Goal: Task Accomplishment & Management: Manage account settings

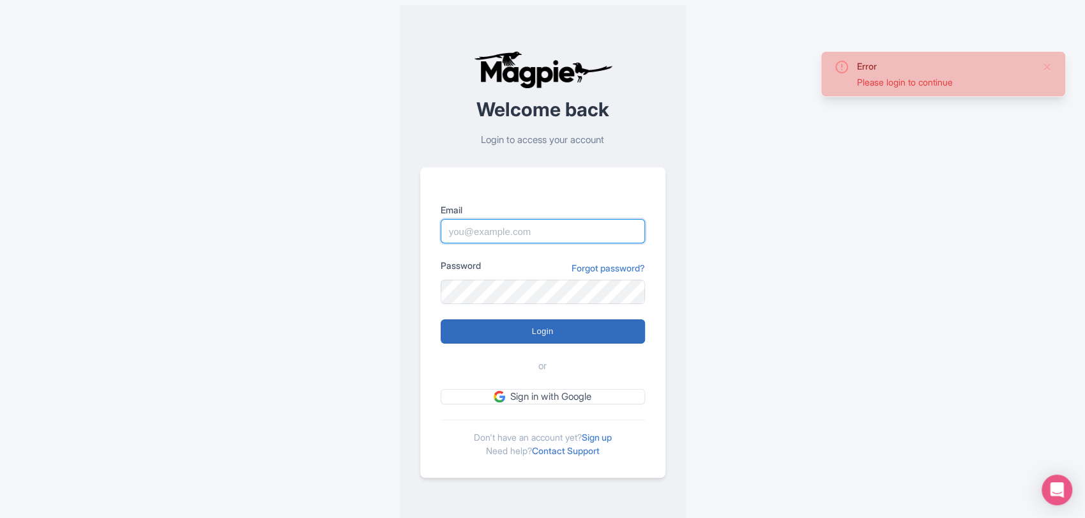
type input "sabrina@takewalks.com"
click at [559, 330] on input "Login" at bounding box center [542, 331] width 204 height 24
type input "Logging in..."
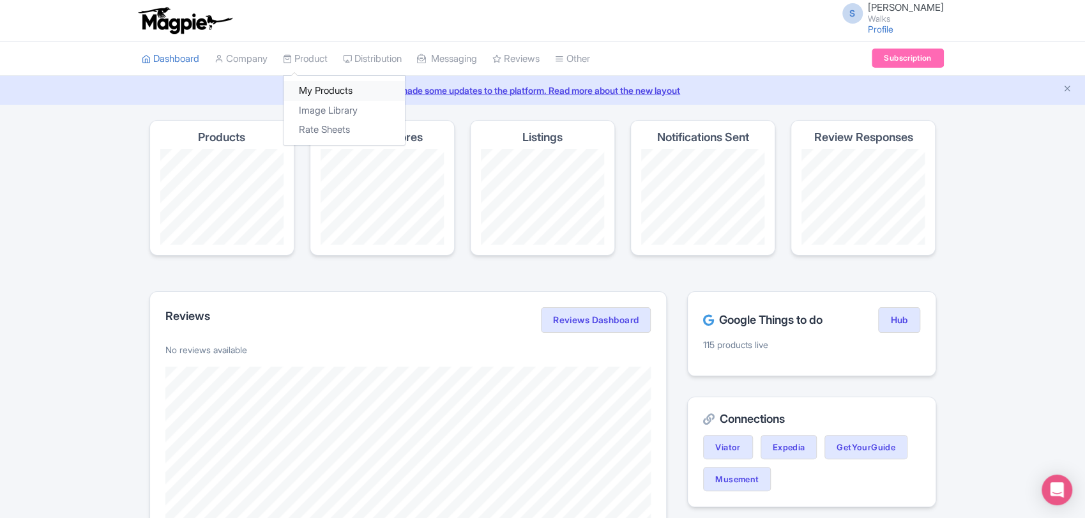
click at [313, 86] on link "My Products" at bounding box center [343, 91] width 121 height 20
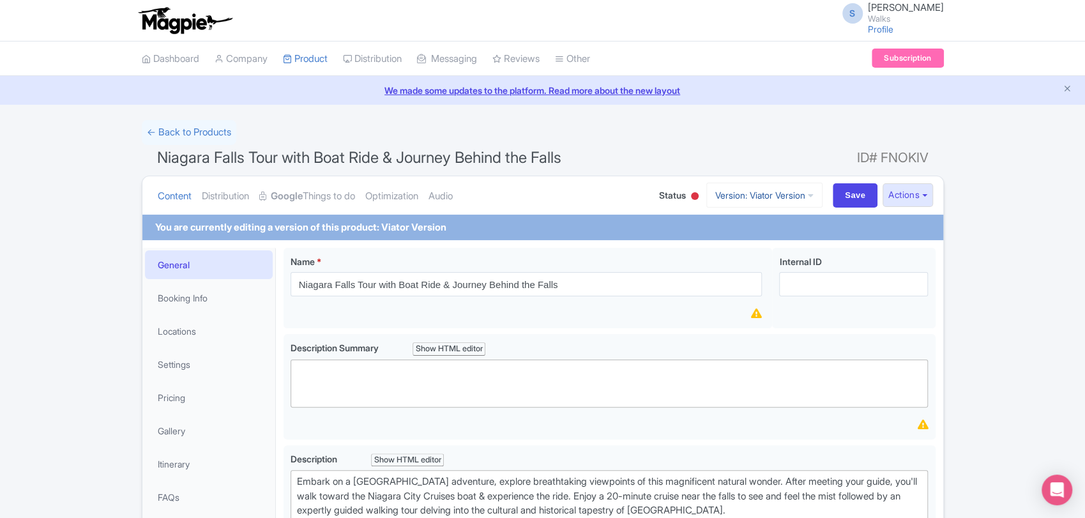
click at [785, 200] on link "Version: Viator Version" at bounding box center [764, 195] width 116 height 25
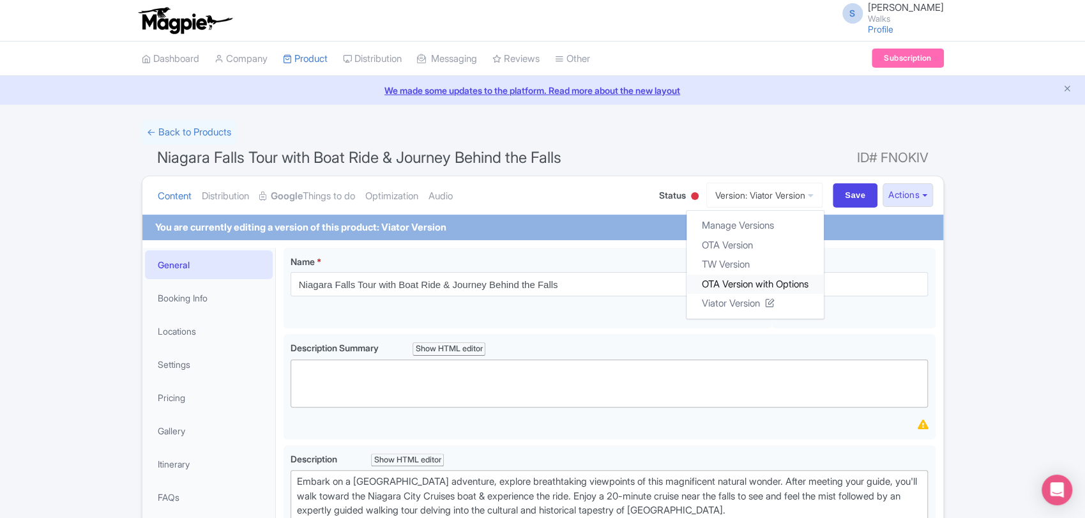
click at [761, 280] on link "OTA Version with Options" at bounding box center [754, 284] width 137 height 20
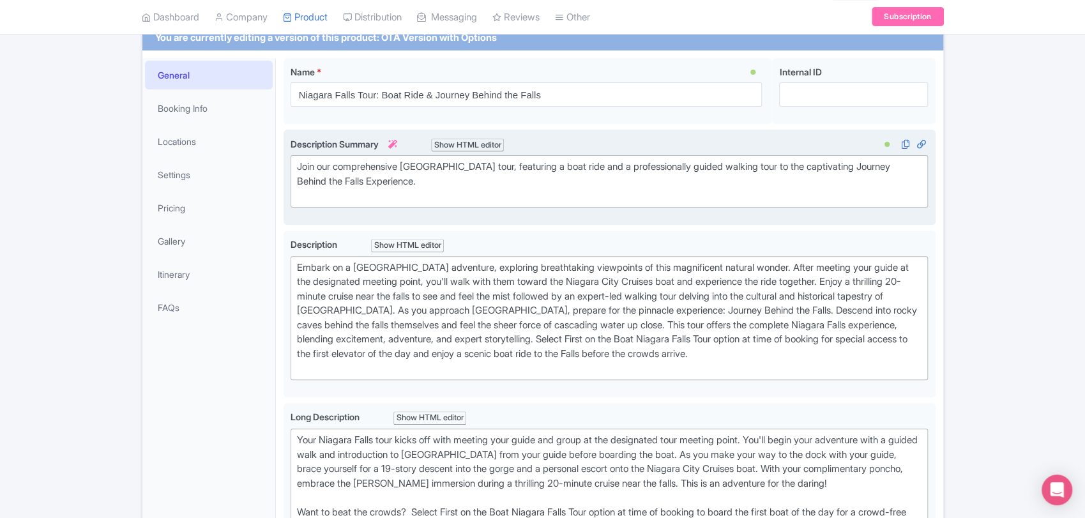
scroll to position [204, 0]
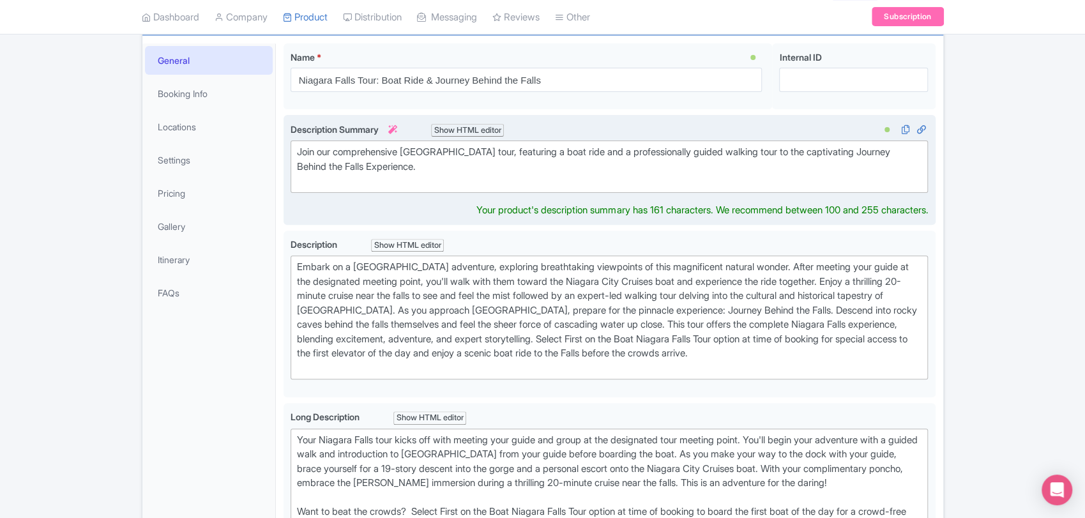
click at [469, 168] on div "Join our comprehensive Niagara Falls tour, featuring a boat ride and a professi…" at bounding box center [609, 166] width 625 height 43
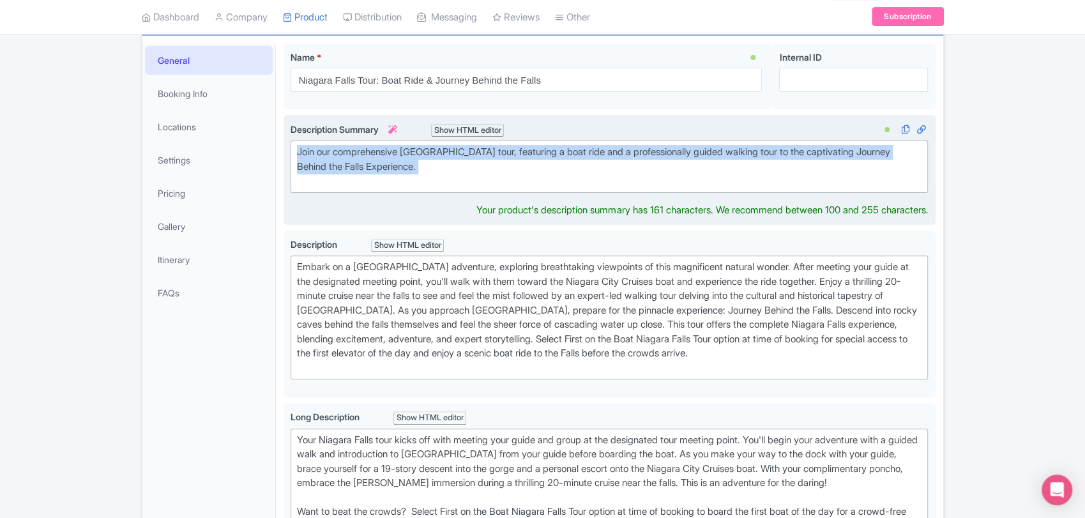
click at [469, 168] on div "Join our comprehensive Niagara Falls tour, featuring a boat ride and a professi…" at bounding box center [609, 166] width 625 height 43
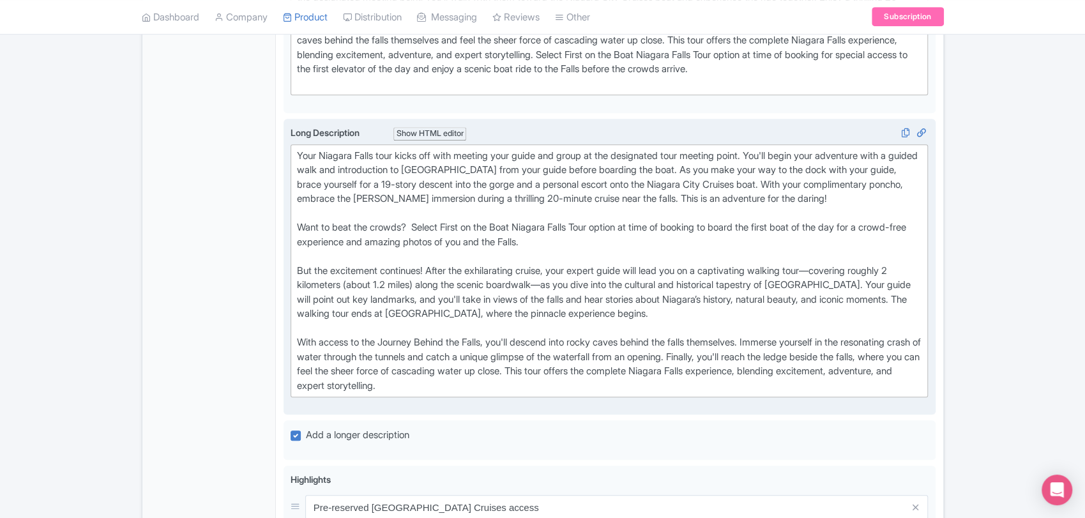
scroll to position [474, 0]
drag, startPoint x: 556, startPoint y: 390, endPoint x: 218, endPoint y: 141, distance: 419.5
click at [218, 141] on div "General Booking Info Locations Settings Pricing Gallery Itinerary FAQs Niagara …" at bounding box center [542, 406] width 800 height 1281
type trix-editor "<div>Your Niagara Falls tour kicks off with meeting your guide and group at the…"
copy div "Your Niagara Falls tour kicks off with meeting your guide and group at the desi…"
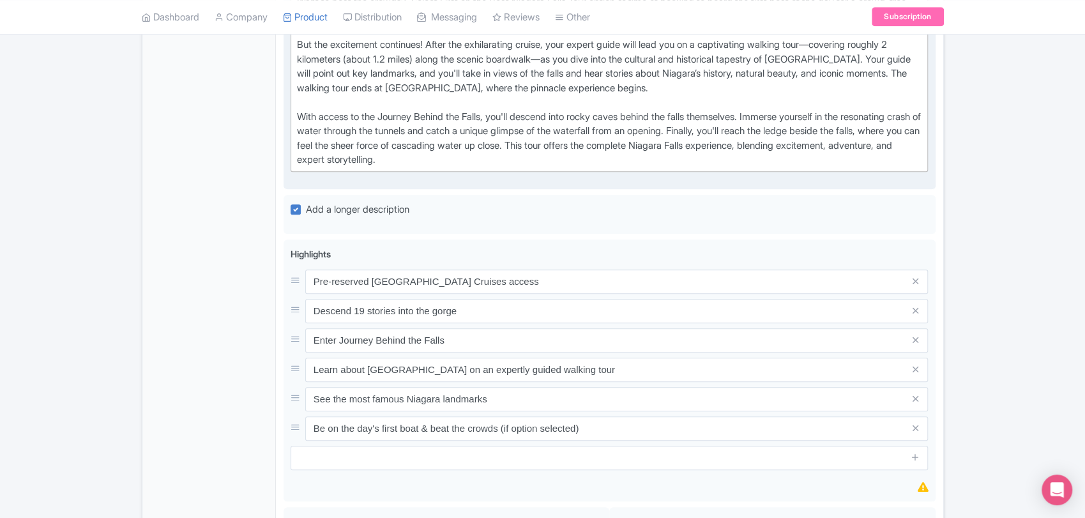
scroll to position [700, 0]
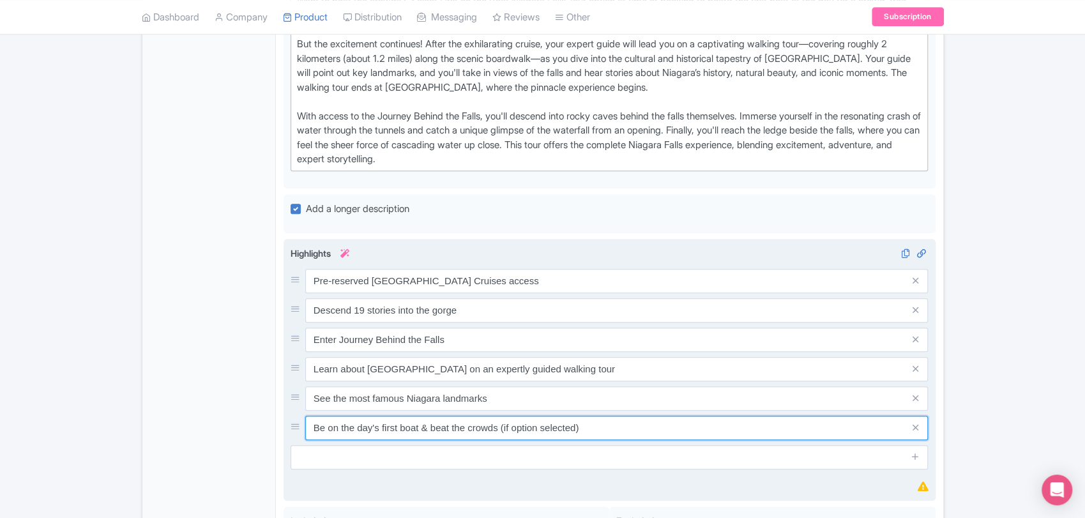
click at [494, 430] on input "Be on the day's first boat & beat the crowds (if option selected)" at bounding box center [616, 428] width 623 height 24
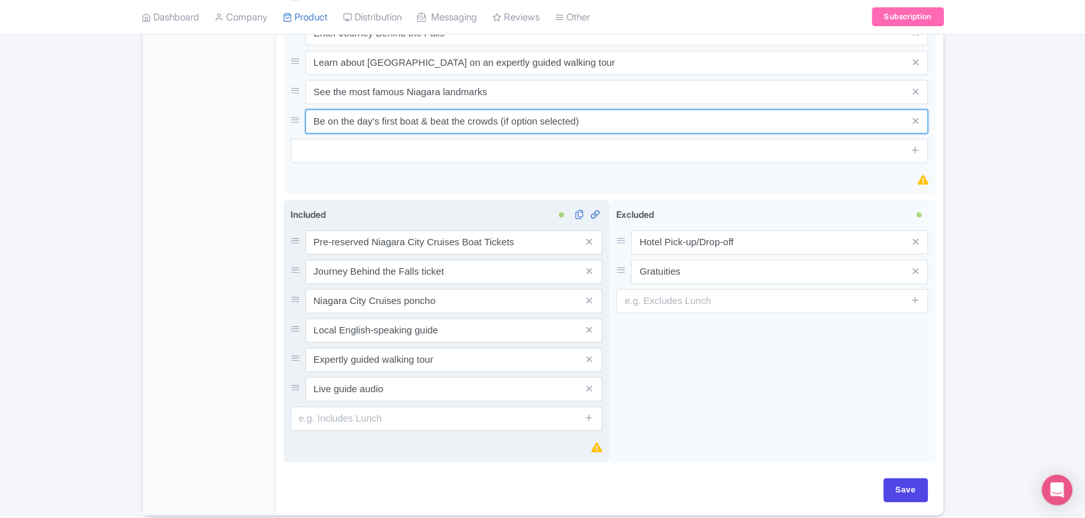
scroll to position [0, 0]
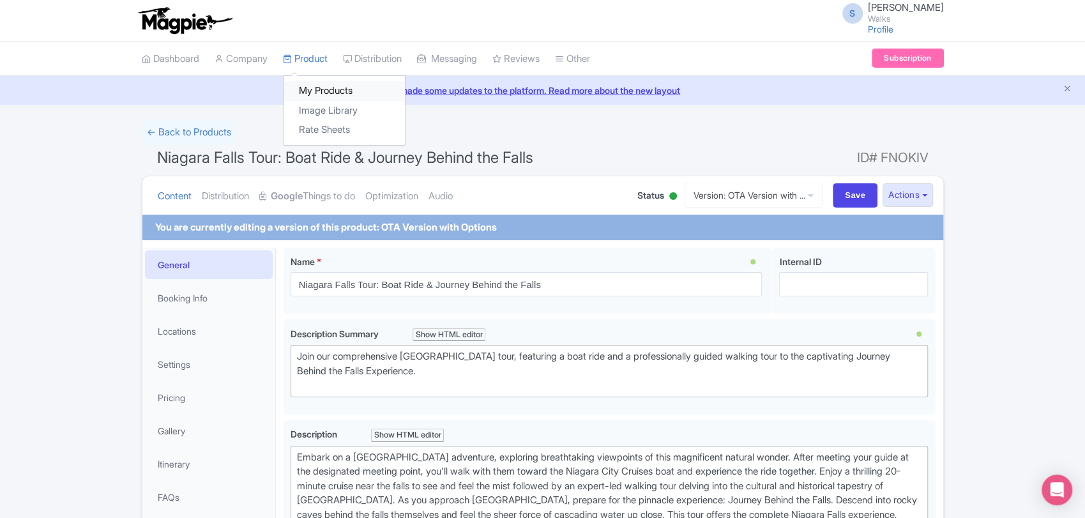
click at [322, 83] on link "My Products" at bounding box center [343, 91] width 121 height 20
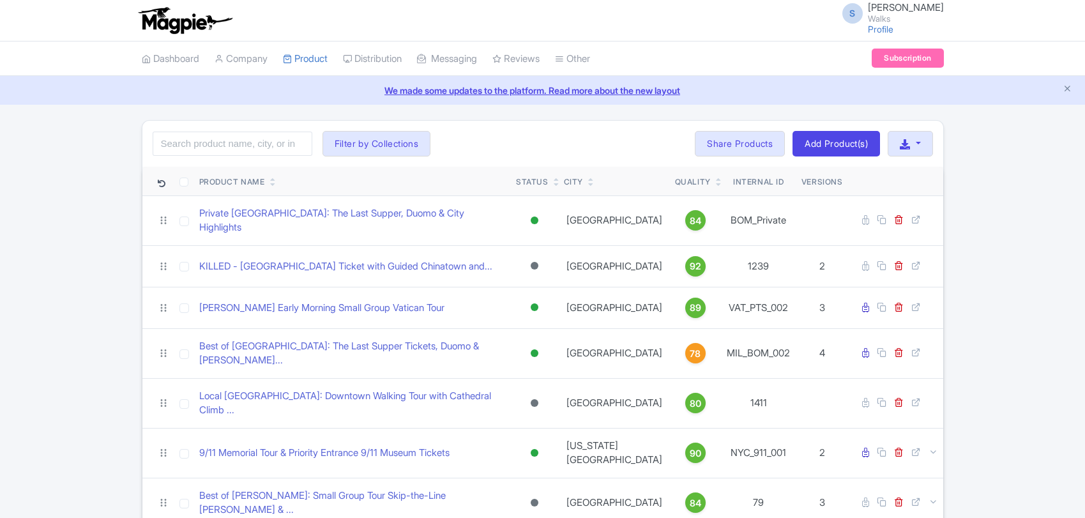
click at [262, 137] on input "search" at bounding box center [233, 143] width 160 height 24
type input "b"
type input "niagara"
click button "Search" at bounding box center [0, 0] width 0 height 0
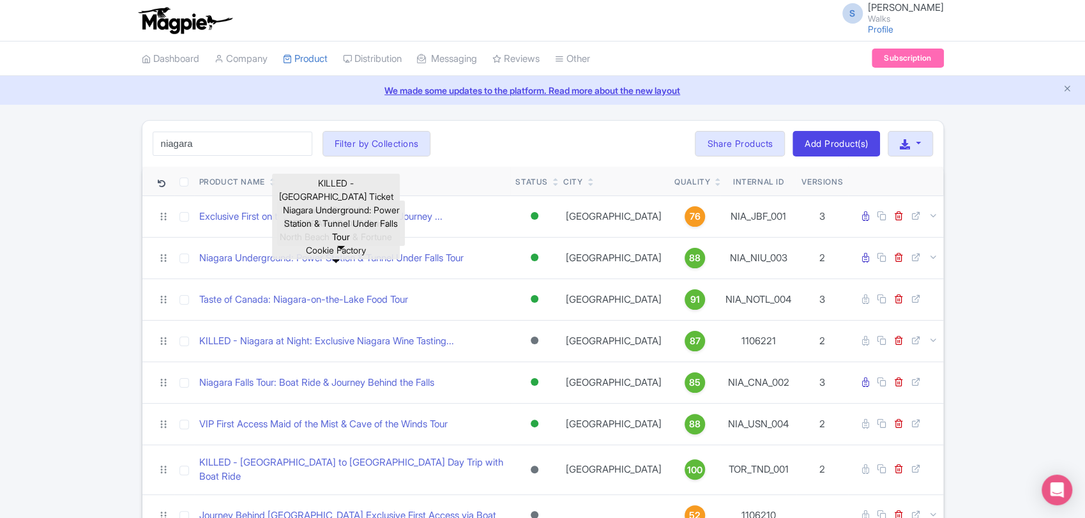
click at [552, 150] on div "niagara Search Filter by Collections Amsterdam Athens Barcelona Bologna Bordeau…" at bounding box center [542, 144] width 800 height 46
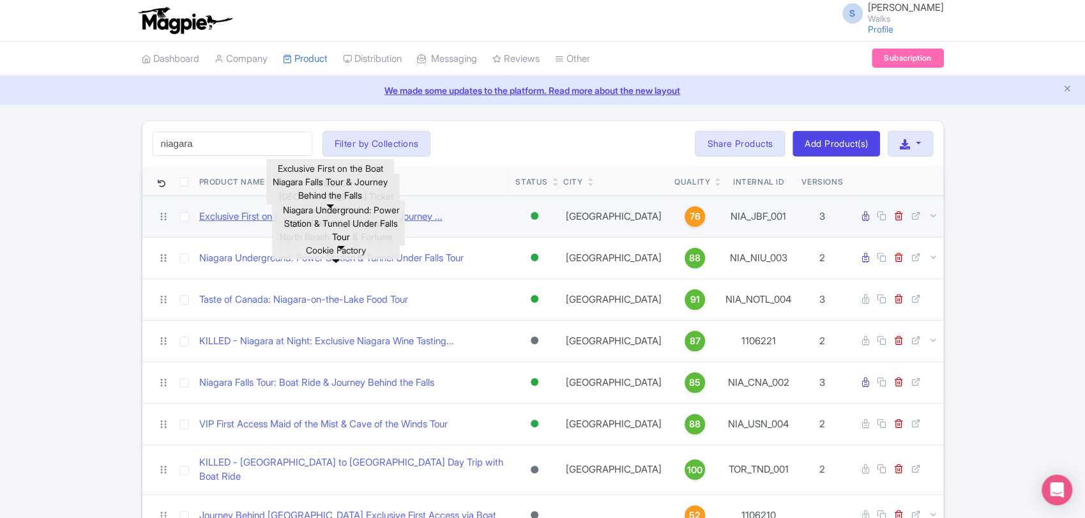
click at [421, 216] on link "Exclusive First on the Boat Niagara Falls Tour & Journey ..." at bounding box center [320, 216] width 243 height 15
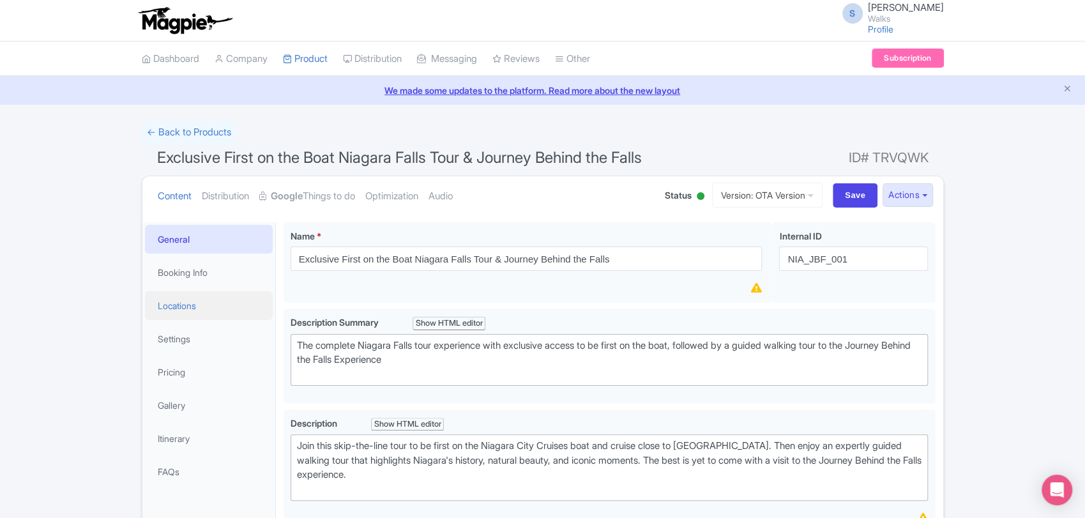
click at [223, 306] on link "Locations" at bounding box center [209, 305] width 128 height 29
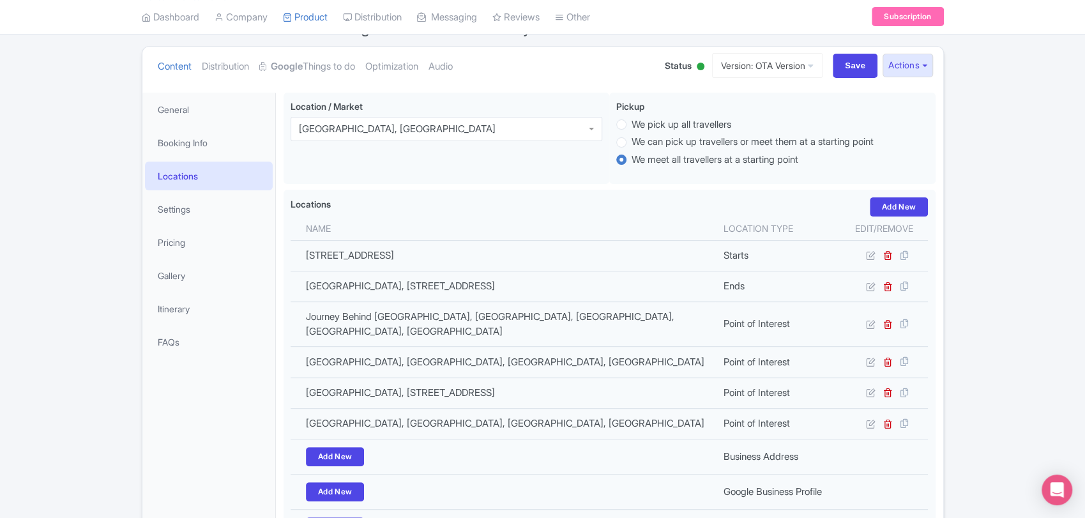
scroll to position [130, 0]
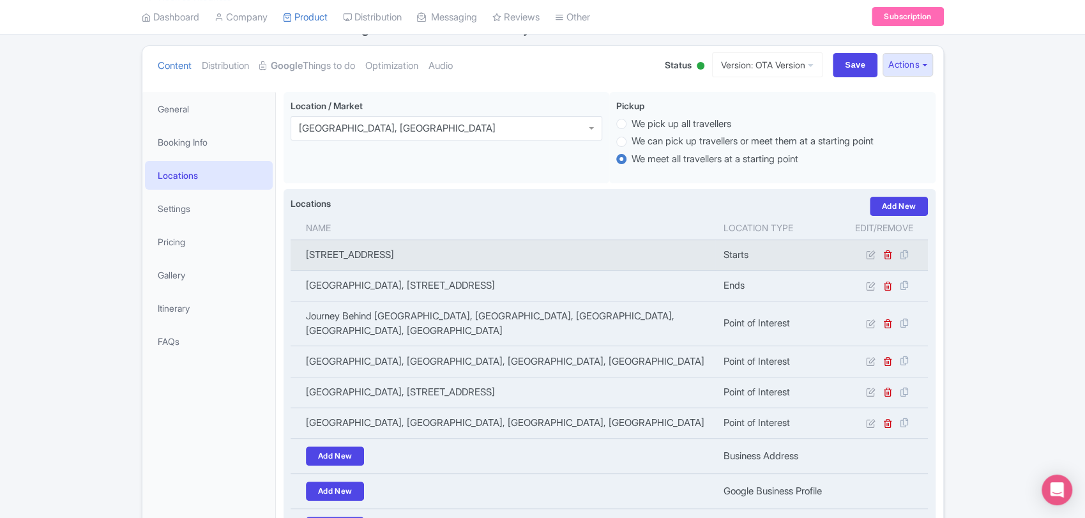
drag, startPoint x: 643, startPoint y: 255, endPoint x: 302, endPoint y: 253, distance: 341.5
click at [302, 253] on td "[STREET_ADDRESS]" at bounding box center [502, 254] width 425 height 31
copy td "[STREET_ADDRESS]"
click at [871, 254] on icon at bounding box center [870, 255] width 10 height 10
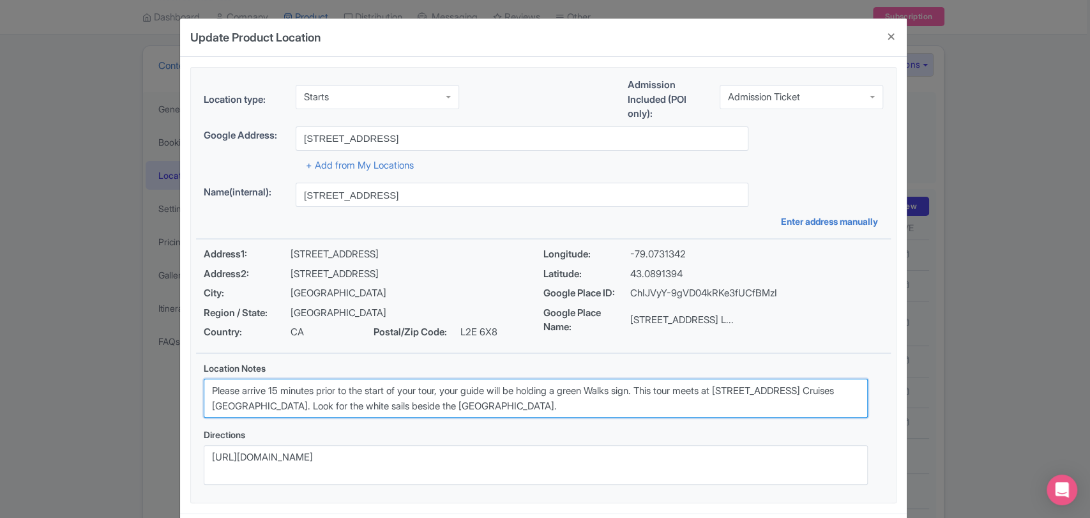
click at [391, 394] on textarea "Please arrive 15 minutes prior to the start of your tour, your guide will be ho…" at bounding box center [536, 399] width 664 height 40
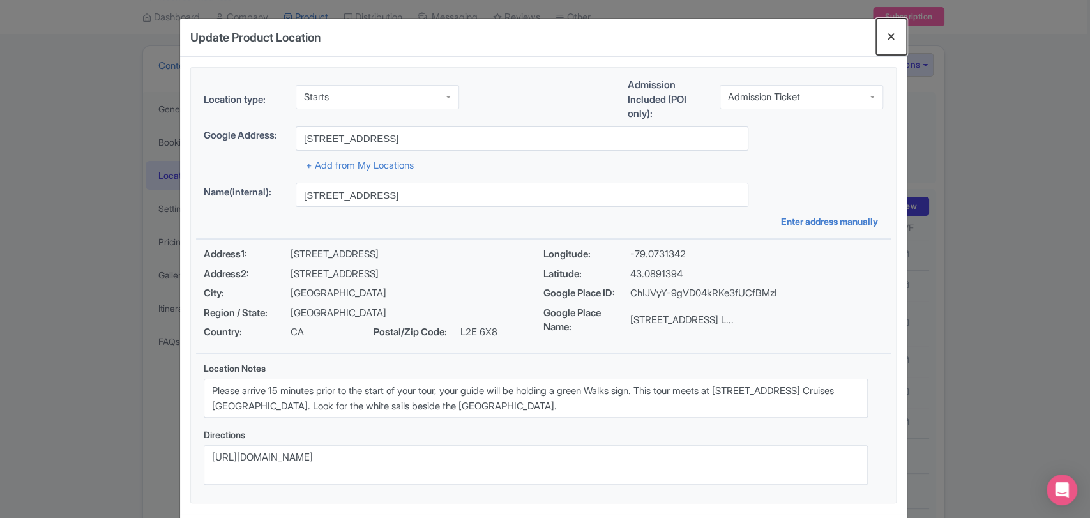
click at [887, 38] on button "Close" at bounding box center [891, 37] width 31 height 36
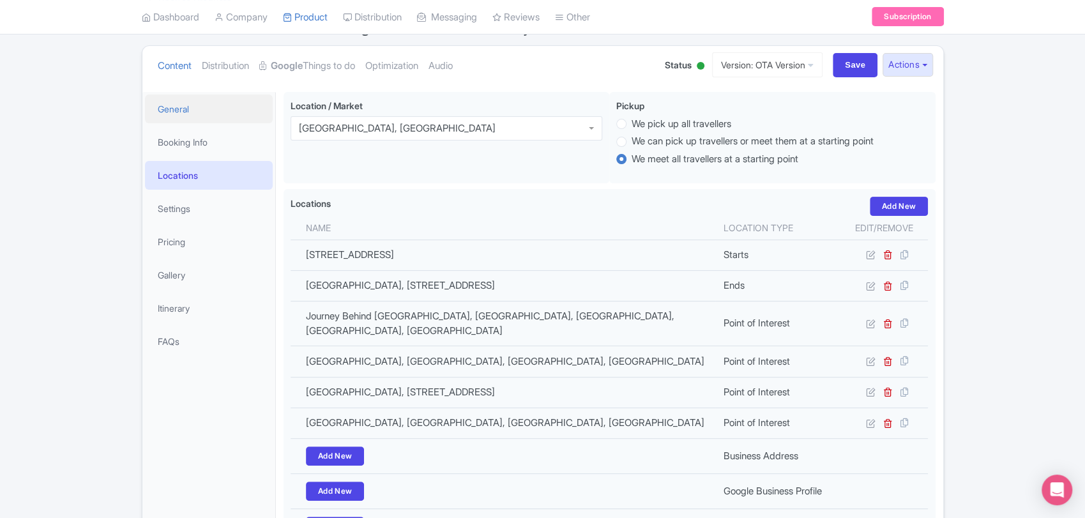
click at [193, 105] on link "General" at bounding box center [209, 108] width 128 height 29
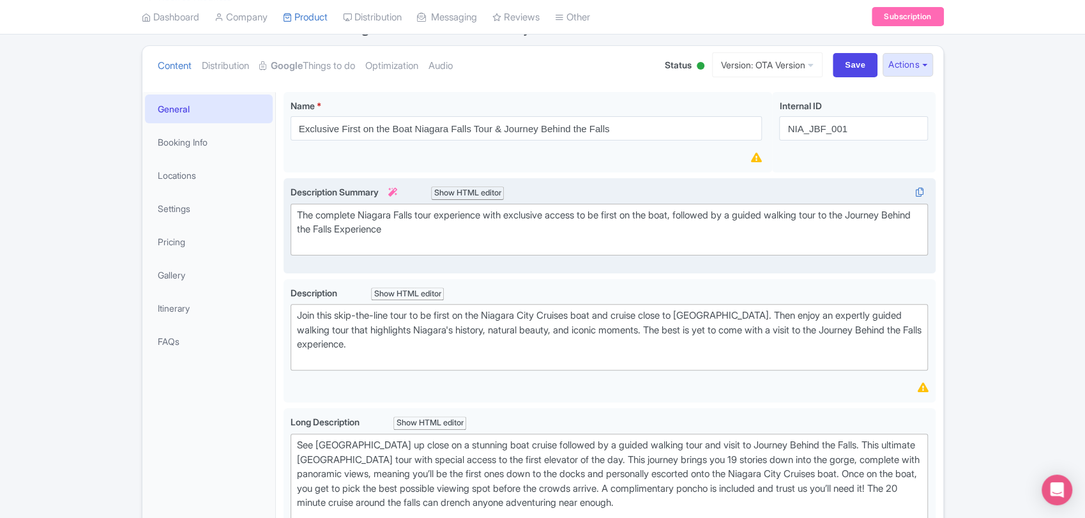
scroll to position [144, 0]
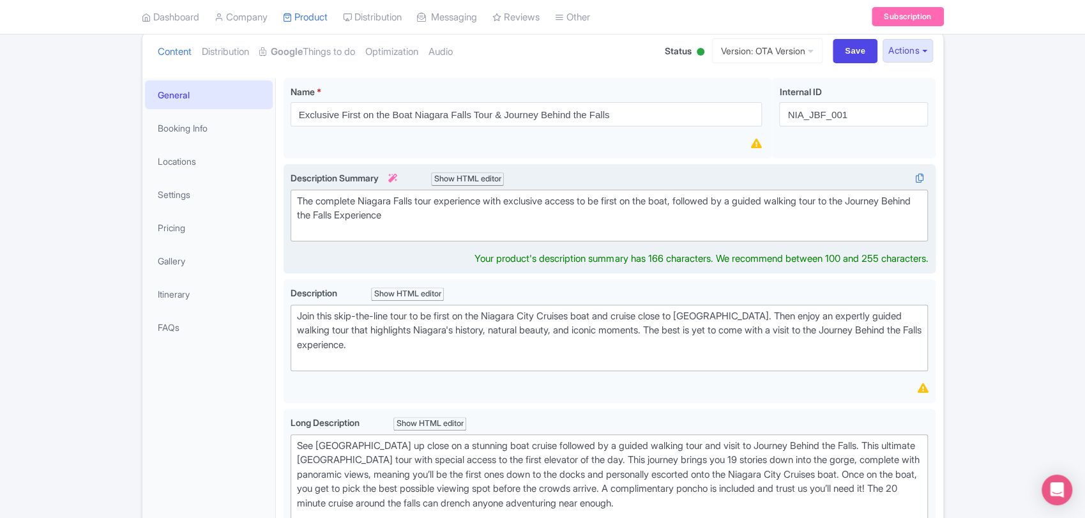
drag, startPoint x: 518, startPoint y: 215, endPoint x: 550, endPoint y: 217, distance: 32.0
click at [550, 217] on div "The complete Niagara Falls tour experience with exclusive access to be first on…" at bounding box center [609, 215] width 625 height 43
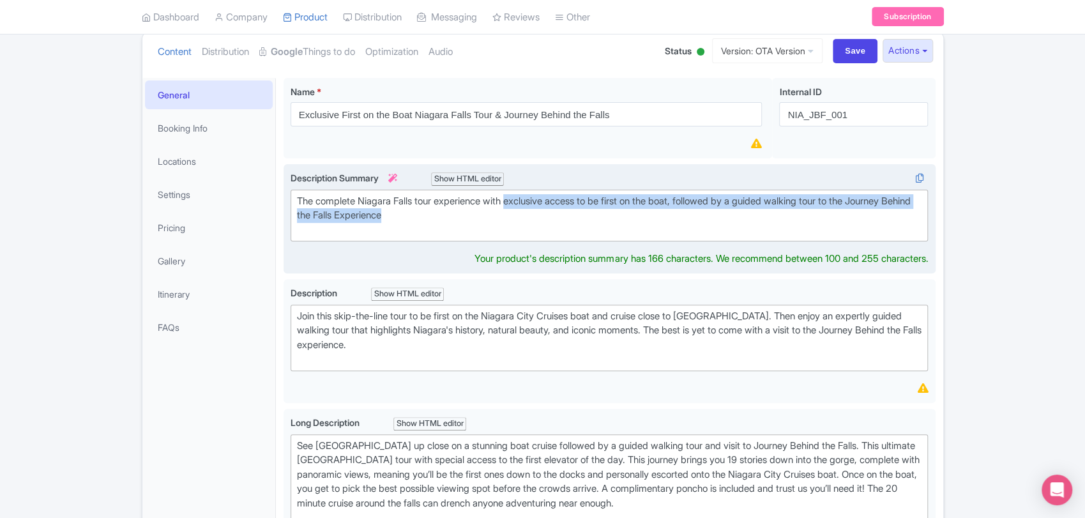
drag, startPoint x: 483, startPoint y: 209, endPoint x: 516, endPoint y: 190, distance: 38.3
click at [516, 190] on trix-editor "The complete Niagara Falls tour experience with exclusive access to be first on…" at bounding box center [609, 216] width 638 height 52
click at [472, 214] on div "The complete Niagara Falls tour experience with exclusive access to be first on…" at bounding box center [609, 215] width 625 height 43
drag, startPoint x: 472, startPoint y: 214, endPoint x: 421, endPoint y: 199, distance: 52.7
click at [421, 199] on div "The complete Niagara Falls tour experience with exclusive access to be first on…" at bounding box center [609, 215] width 625 height 43
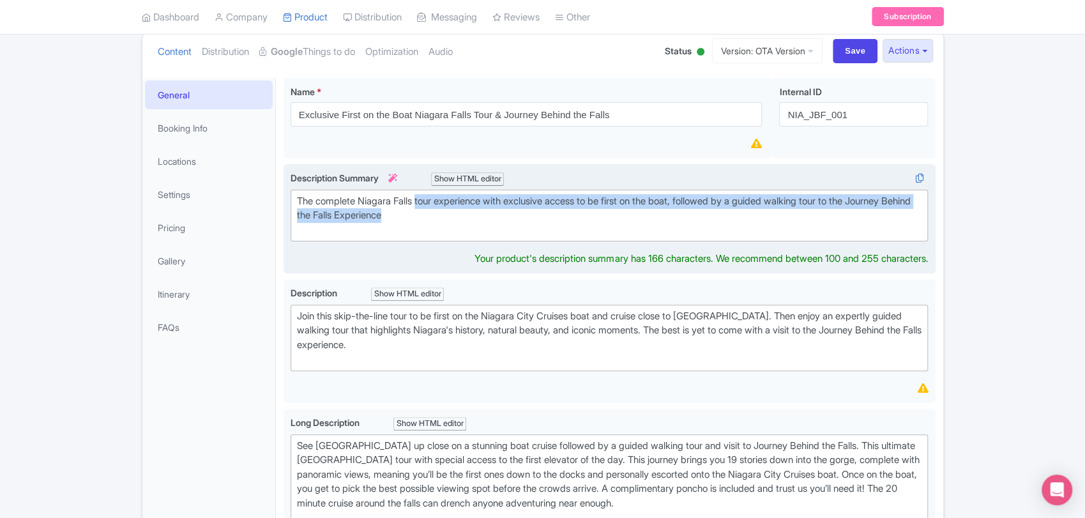
type trix-editor "<div>The complete Niagara Falls tour experience with exclusive access to be fir…"
copy div "tour experience with exclusive access to be first on the boat, followed by a gu…"
